Goal: Information Seeking & Learning: Understand process/instructions

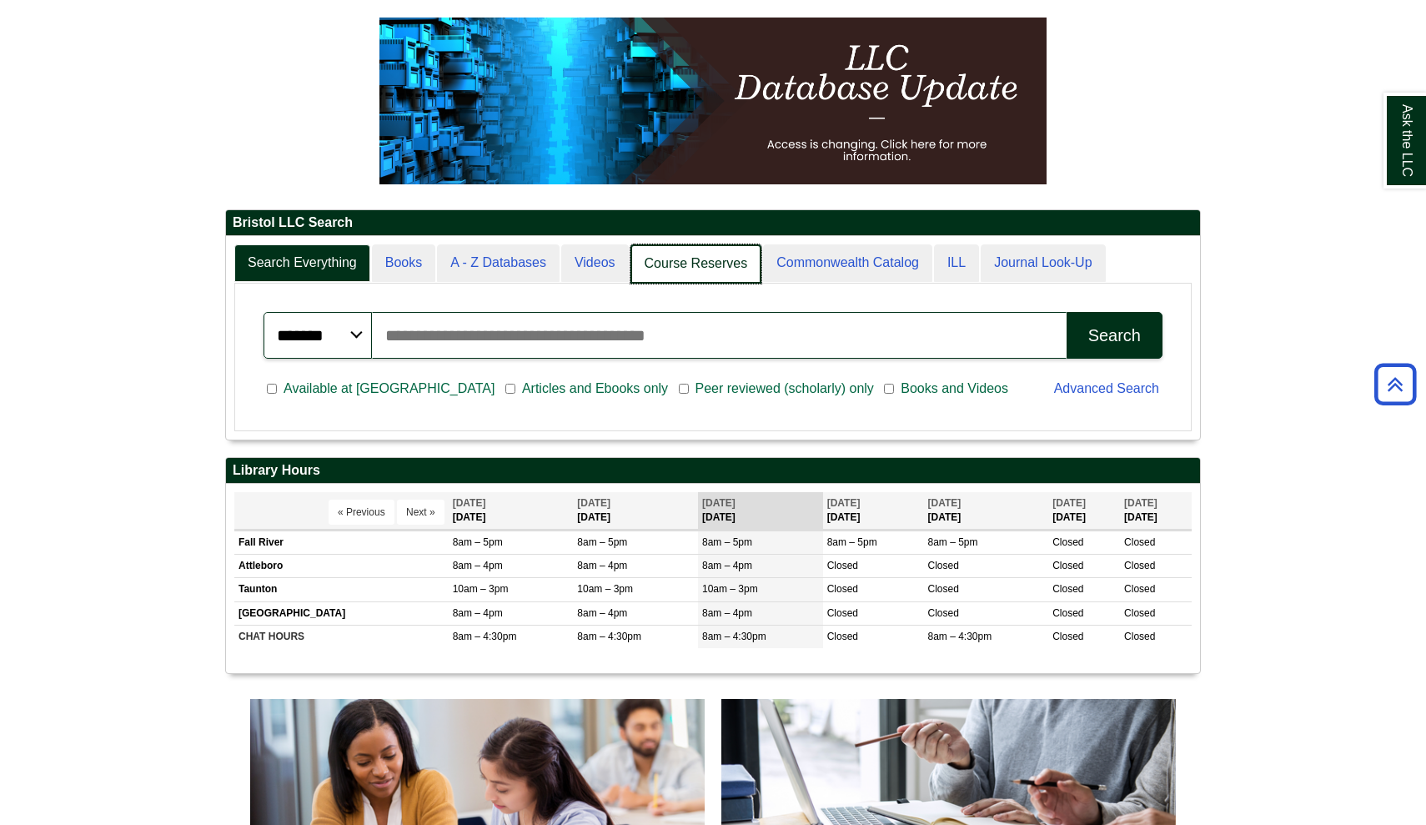
scroll to position [8, 8]
click at [695, 274] on link "Course Reserves" at bounding box center [696, 263] width 132 height 39
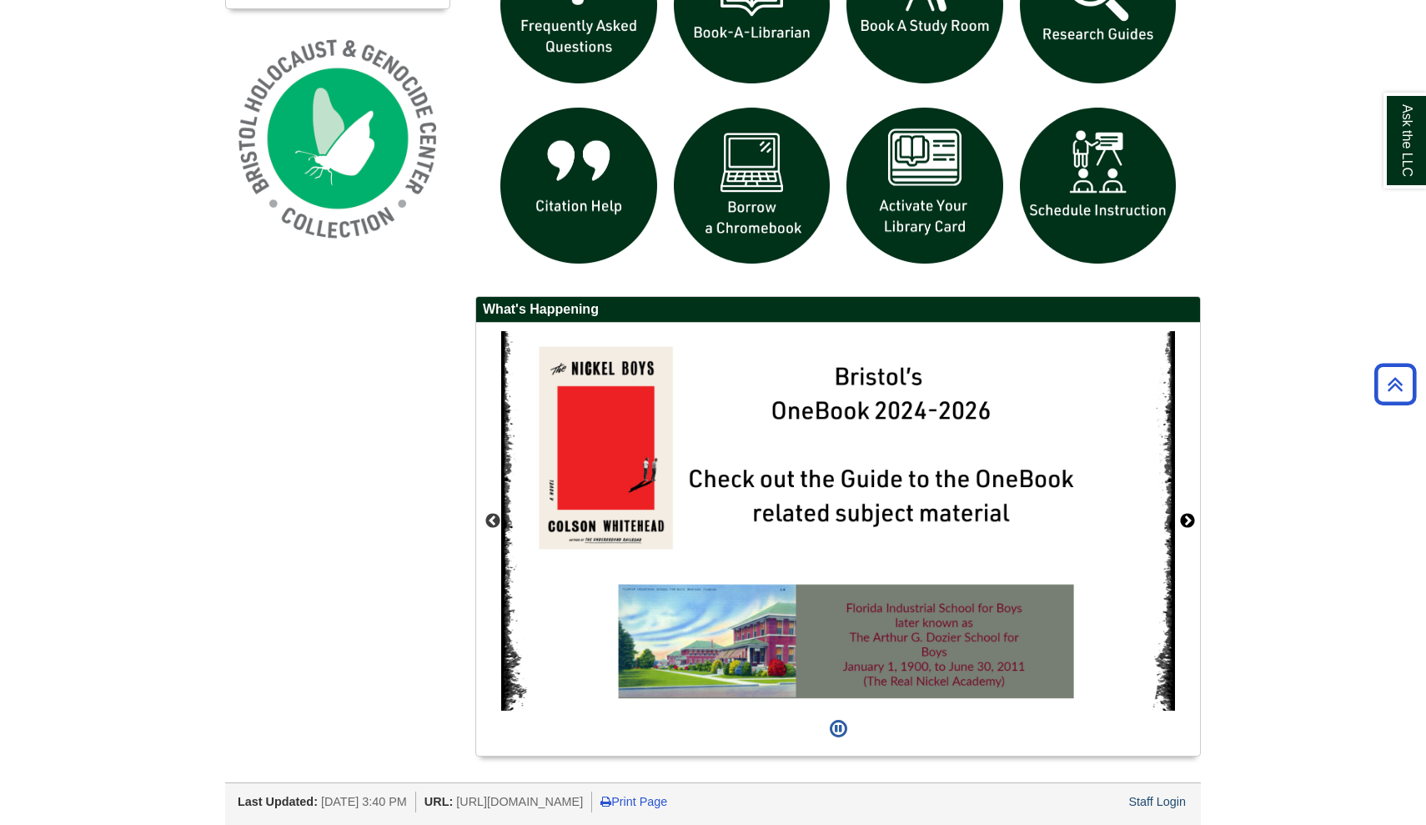
click at [1185, 519] on button "Next" at bounding box center [1187, 521] width 17 height 17
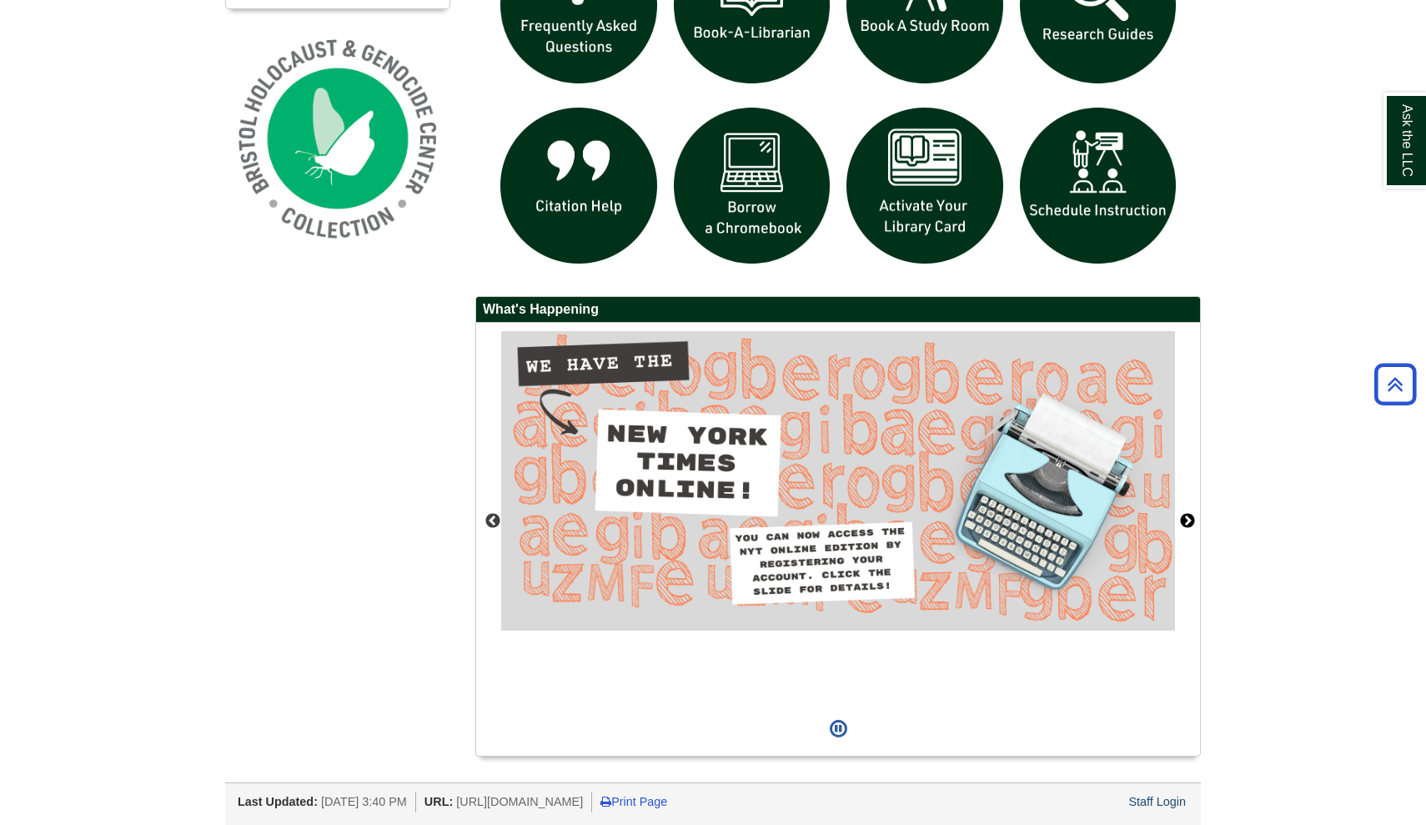
click at [1185, 519] on button "Next" at bounding box center [1187, 521] width 17 height 17
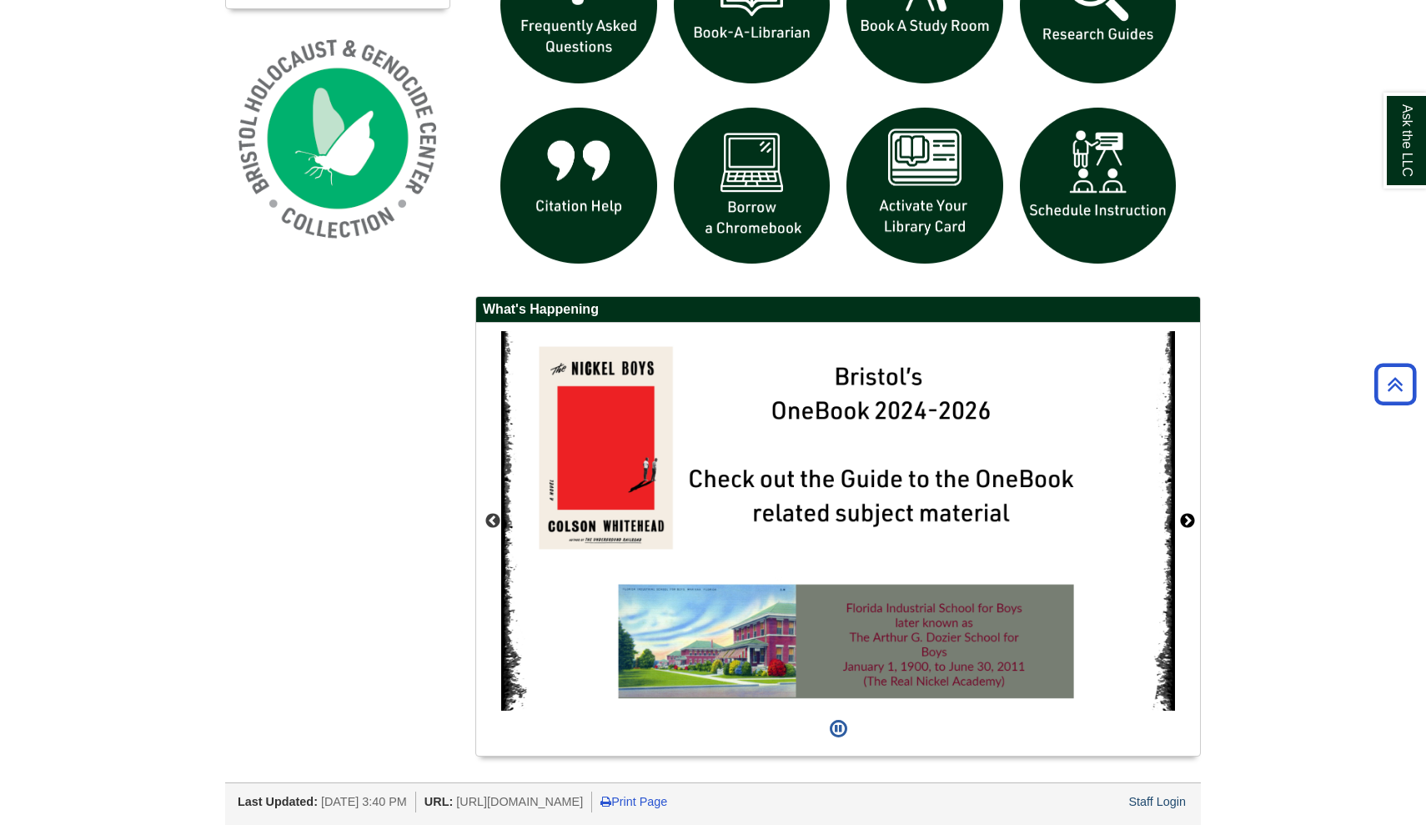
click at [1185, 519] on button "Next" at bounding box center [1187, 521] width 17 height 17
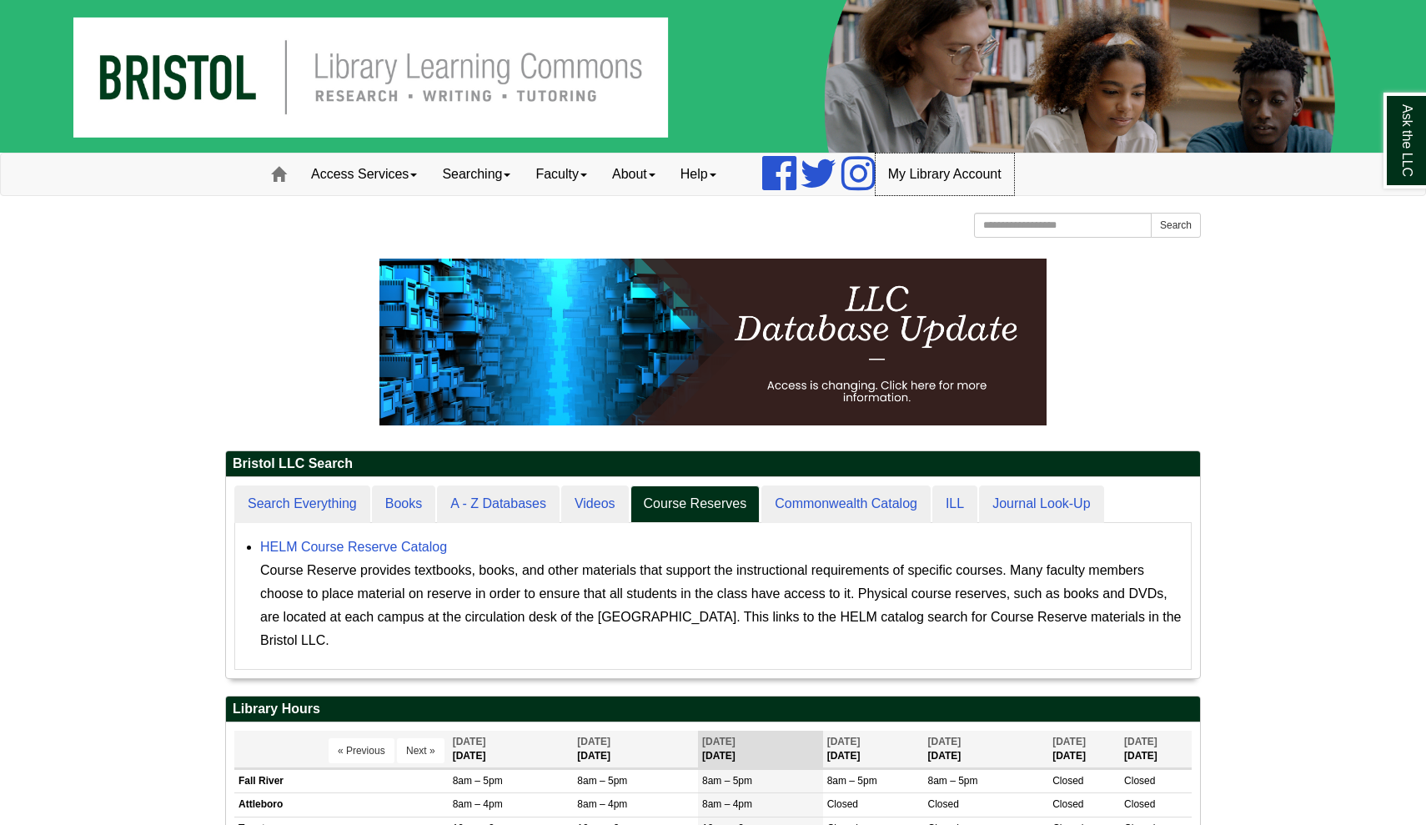
click at [951, 175] on link "My Library Account" at bounding box center [945, 174] width 138 height 42
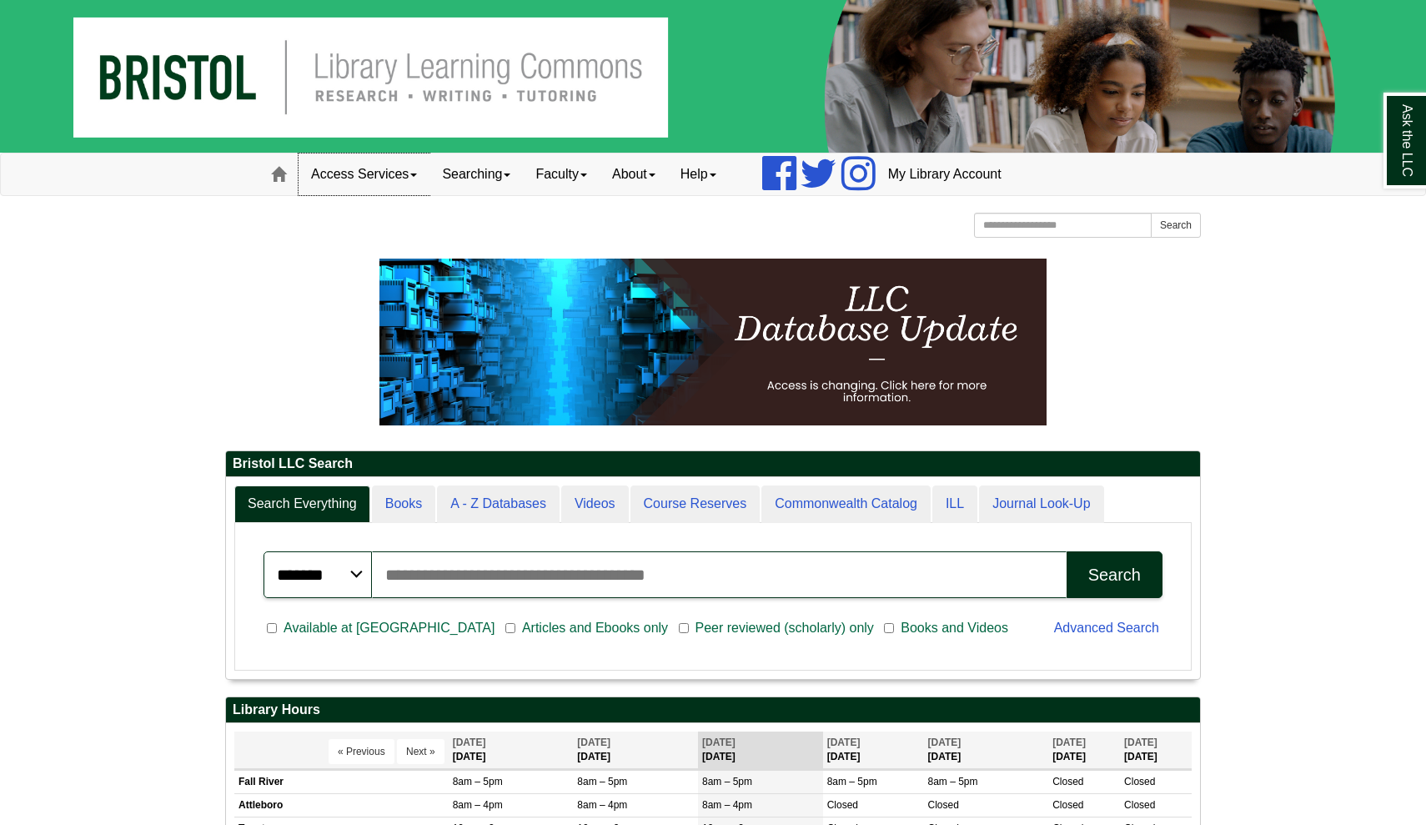
click at [379, 173] on link "Access Services" at bounding box center [364, 174] width 131 height 42
click at [391, 244] on link "Specialty Database Instructions" at bounding box center [385, 247] width 173 height 19
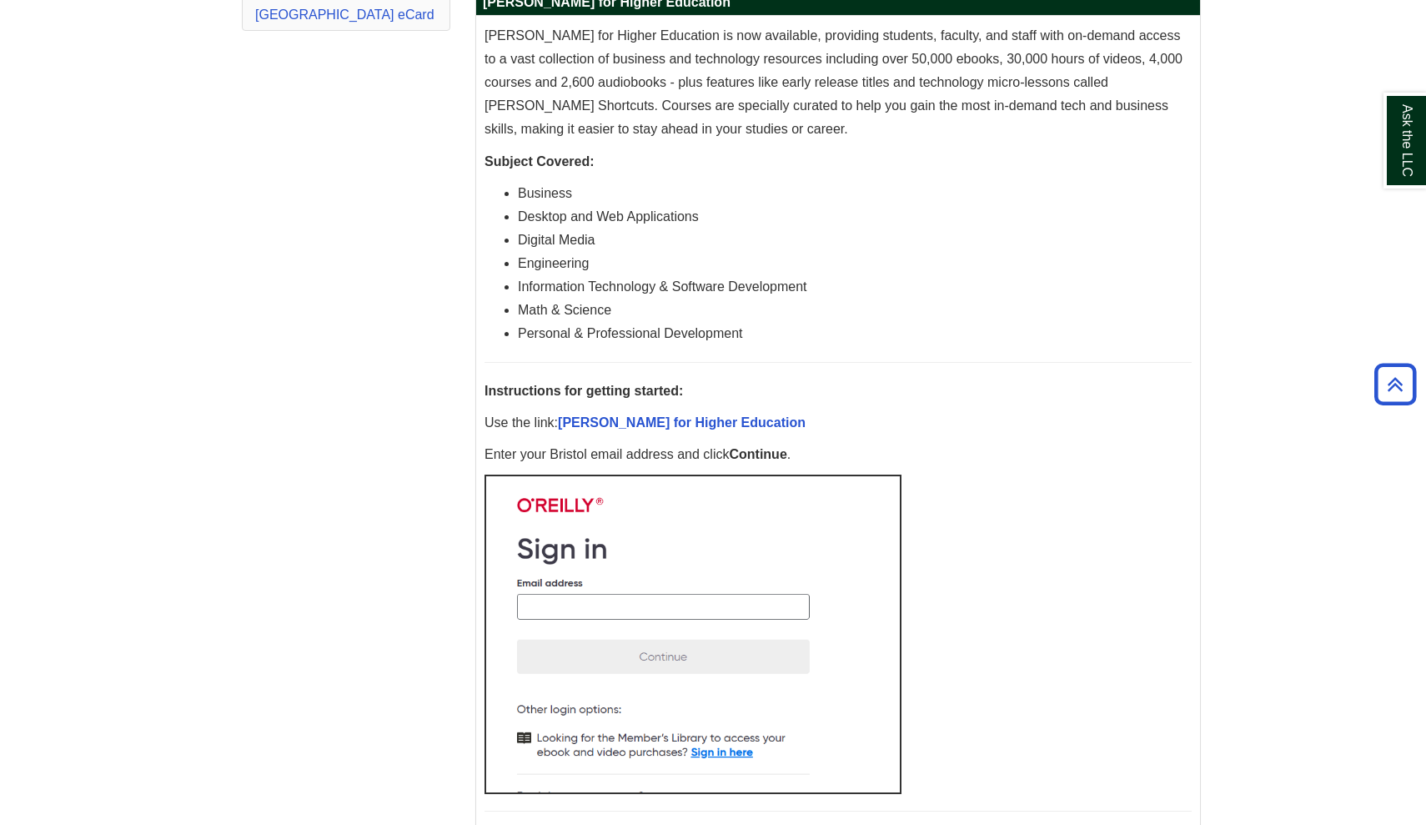
scroll to position [492, 0]
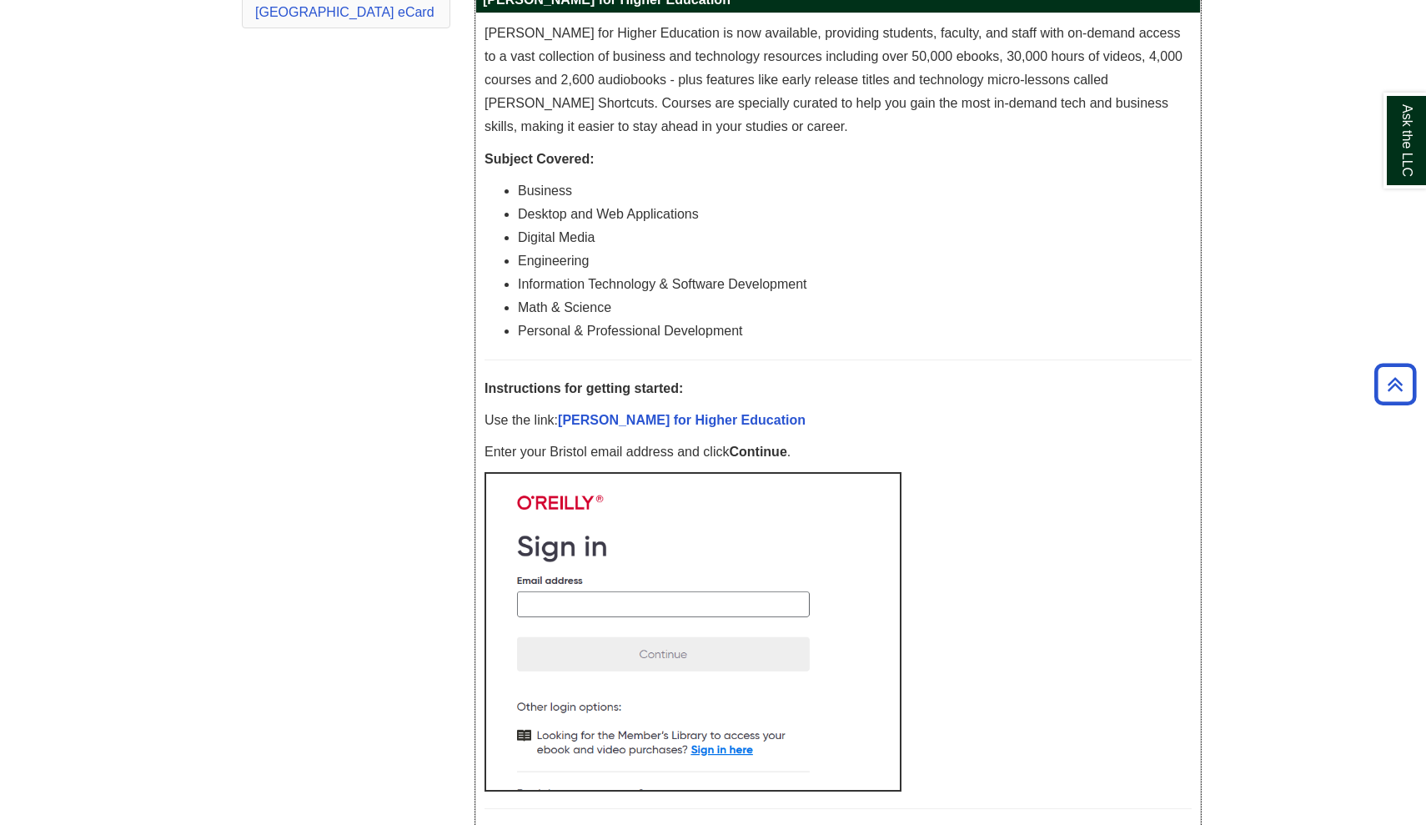
click at [568, 599] on img at bounding box center [693, 631] width 417 height 319
click at [565, 599] on img at bounding box center [693, 631] width 417 height 319
click at [533, 610] on img at bounding box center [693, 631] width 417 height 319
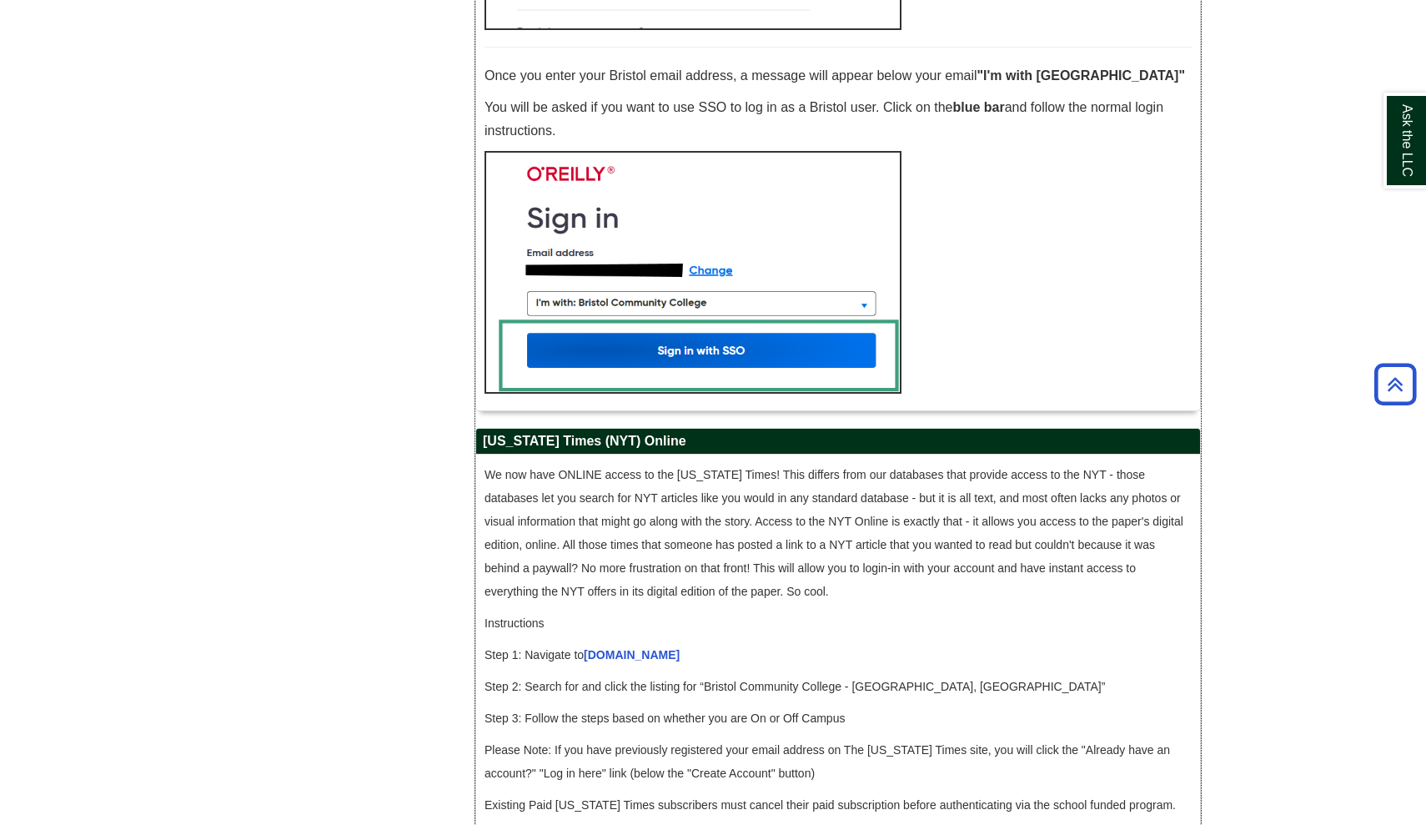
scroll to position [1258, 0]
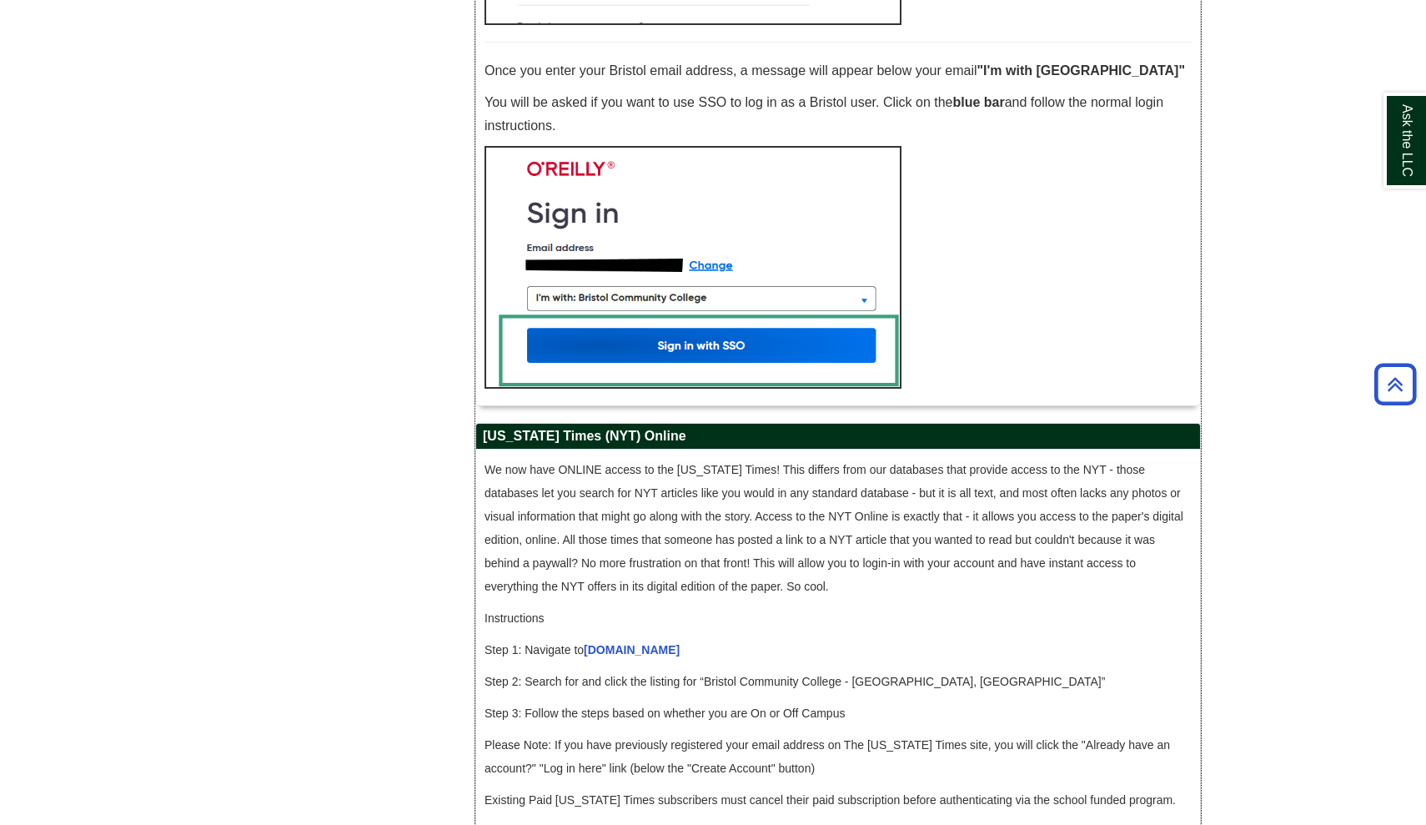
click at [680, 371] on img at bounding box center [693, 267] width 417 height 243
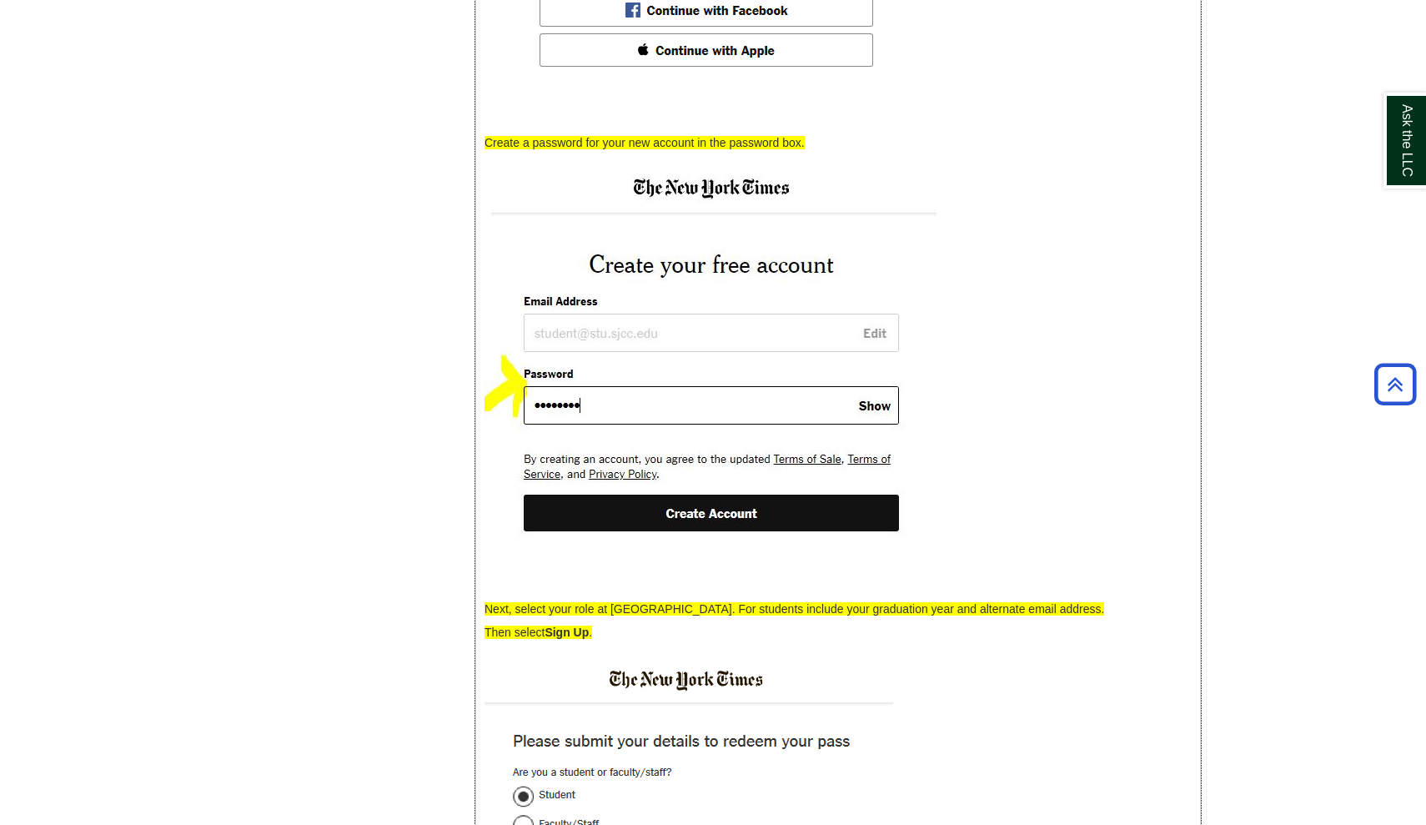
scroll to position [3462, 0]
